Goal: Find contact information: Find contact information

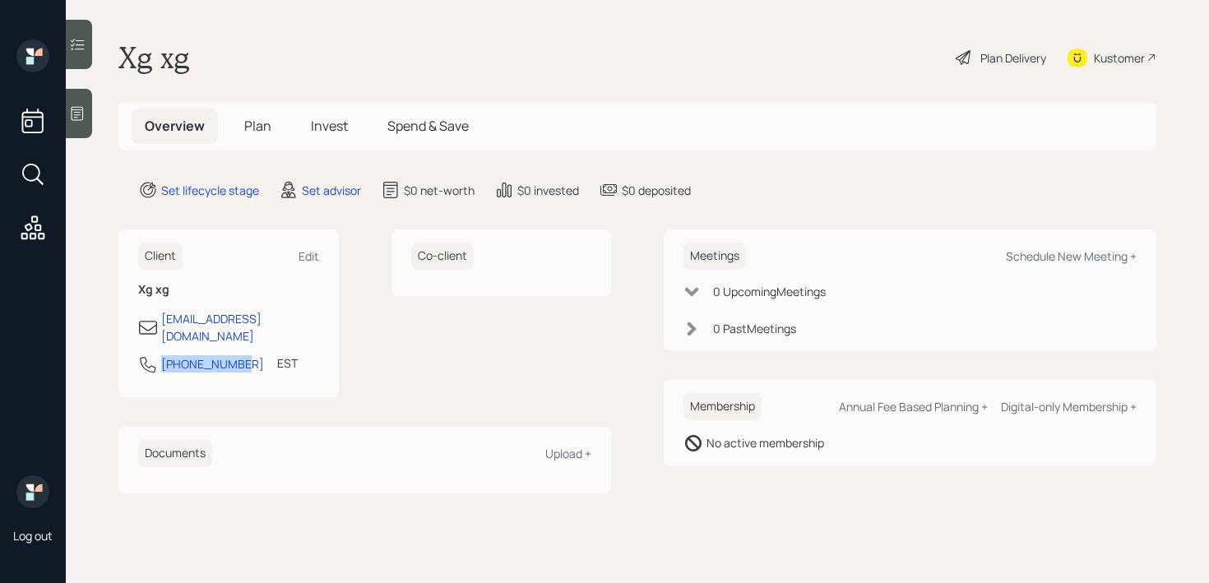
drag, startPoint x: 236, startPoint y: 355, endPoint x: 159, endPoint y: 354, distance: 77.3
click at [159, 355] on div "212-458-7452 EST Currently 9:18 AM" at bounding box center [228, 370] width 181 height 30
copy div "212-458-7452"
click at [1128, 66] on div "Kustomer" at bounding box center [1112, 57] width 89 height 36
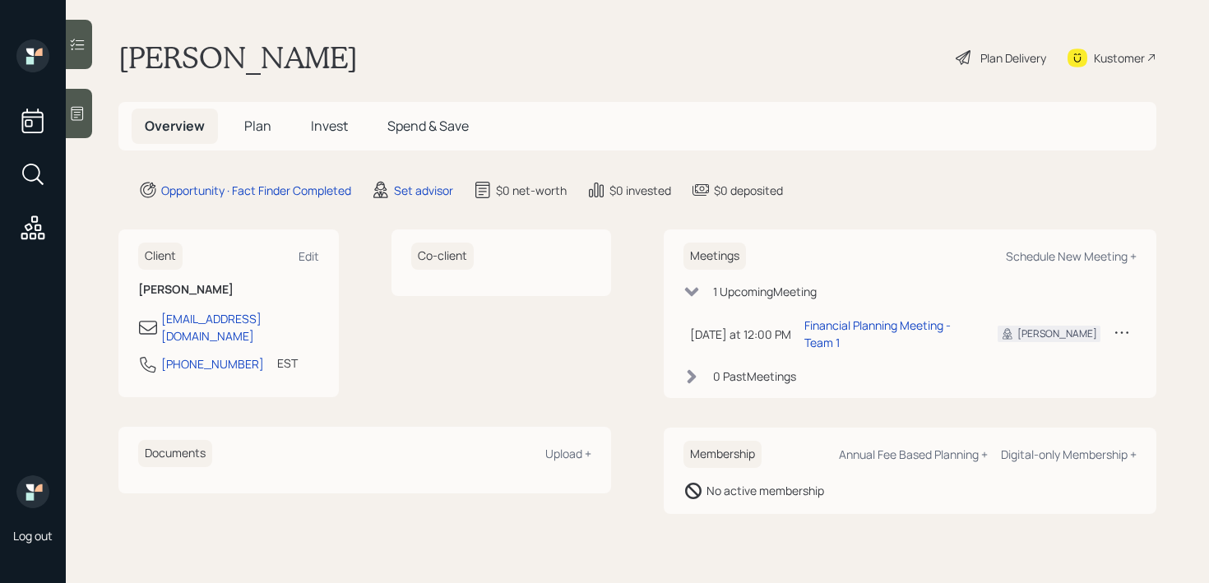
click at [69, 125] on div at bounding box center [79, 113] width 26 height 49
